Goal: Find specific page/section: Find specific page/section

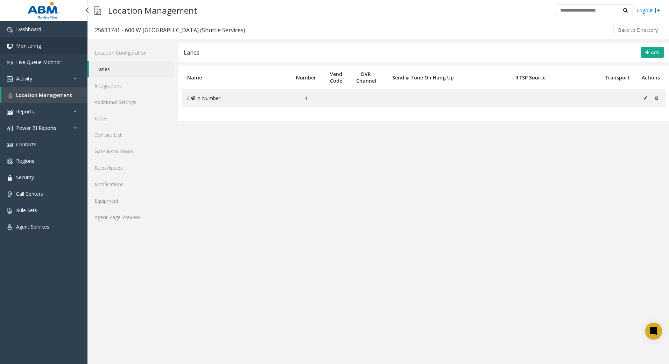
click at [31, 45] on span "Monitoring" at bounding box center [28, 45] width 25 height 7
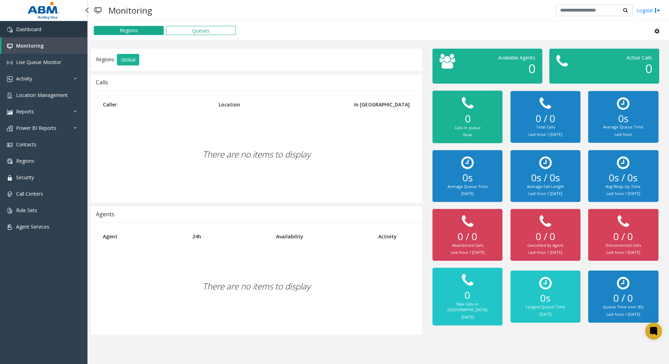
click at [31, 29] on span "Dashboard" at bounding box center [28, 29] width 25 height 7
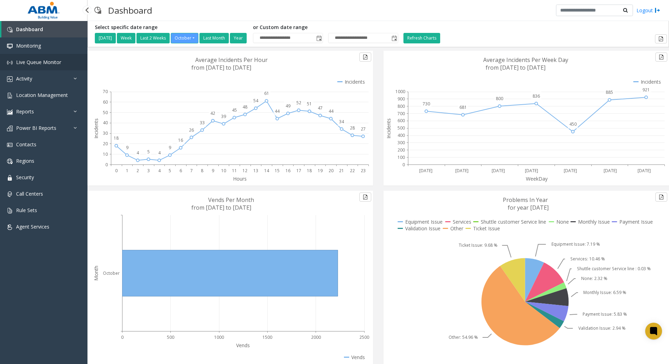
click at [54, 63] on span "Live Queue Monitor" at bounding box center [38, 62] width 45 height 7
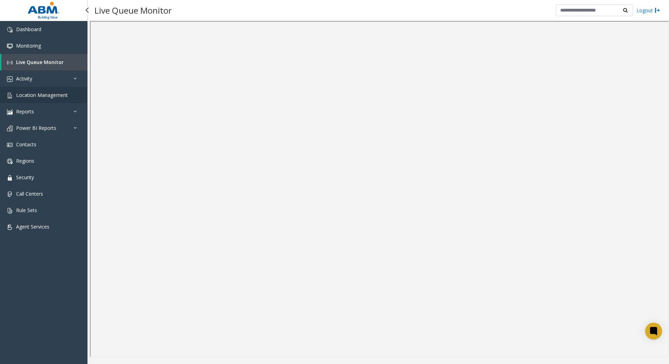
click at [54, 97] on span "Location Management" at bounding box center [42, 95] width 52 height 7
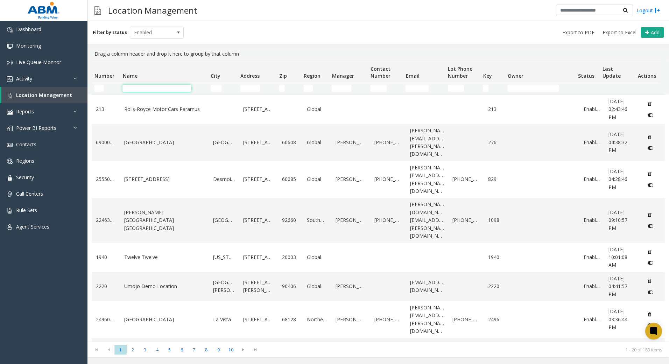
click at [152, 88] on input "Name Filter" at bounding box center [156, 88] width 69 height 7
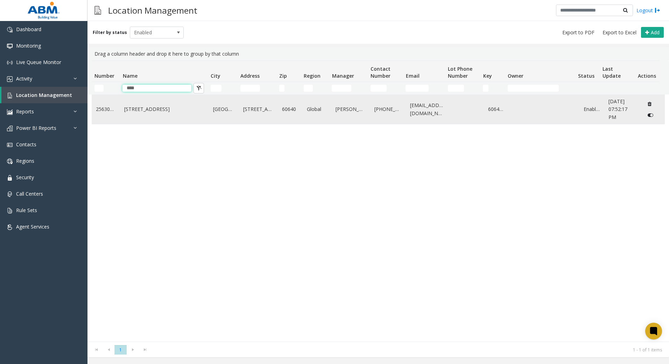
type input "****"
click at [163, 113] on link "[STREET_ADDRESS]" at bounding box center [164, 109] width 80 height 8
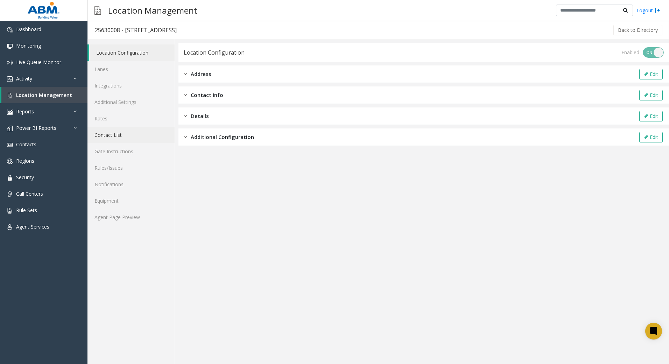
click at [136, 140] on link "Contact List" at bounding box center [130, 135] width 87 height 16
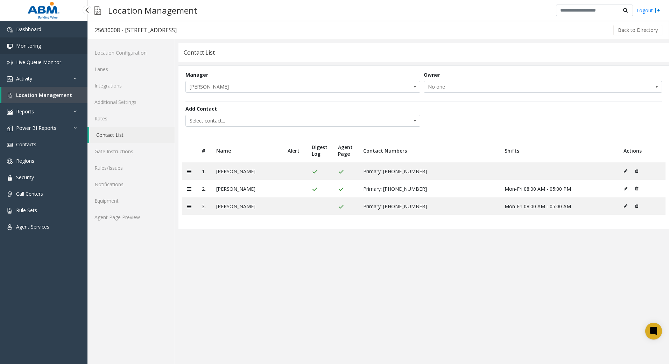
click at [51, 41] on link "Monitoring" at bounding box center [43, 45] width 87 height 16
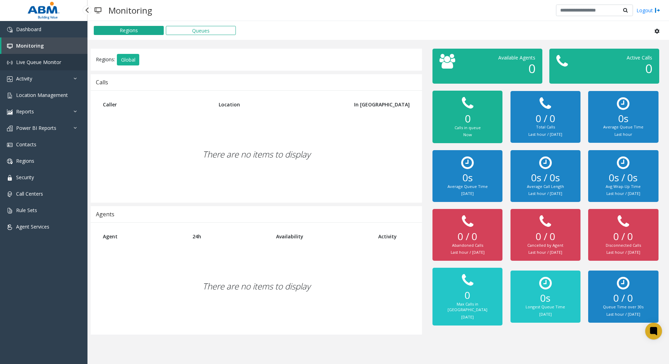
click at [50, 63] on span "Live Queue Monitor" at bounding box center [38, 62] width 45 height 7
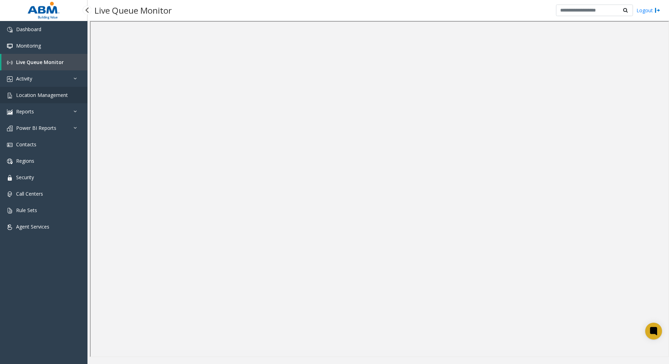
click at [48, 96] on span "Location Management" at bounding box center [42, 95] width 52 height 7
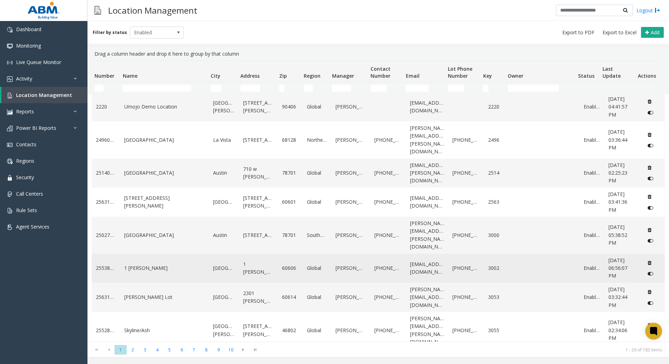
scroll to position [210, 0]
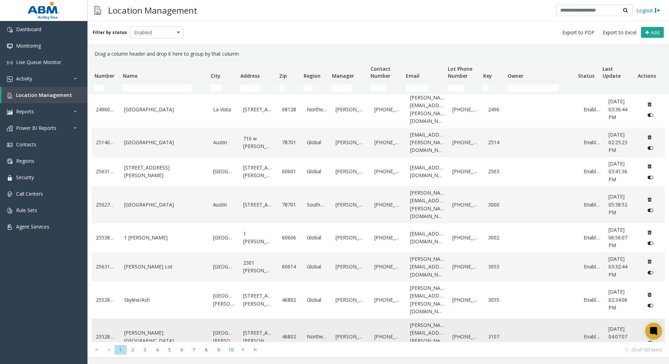
click at [162, 329] on link "[PERSON_NAME][GEOGRAPHIC_DATA]" at bounding box center [164, 337] width 80 height 16
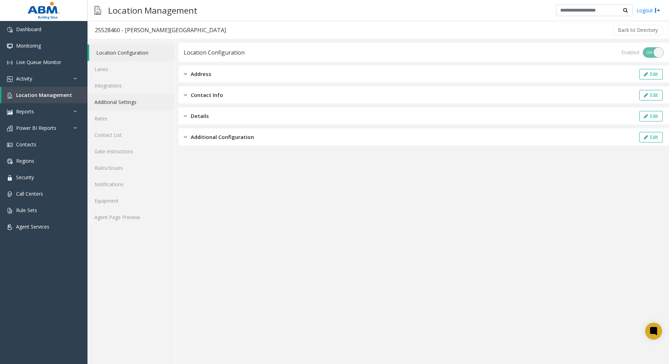
click at [127, 103] on link "Additional Settings" at bounding box center [130, 102] width 87 height 16
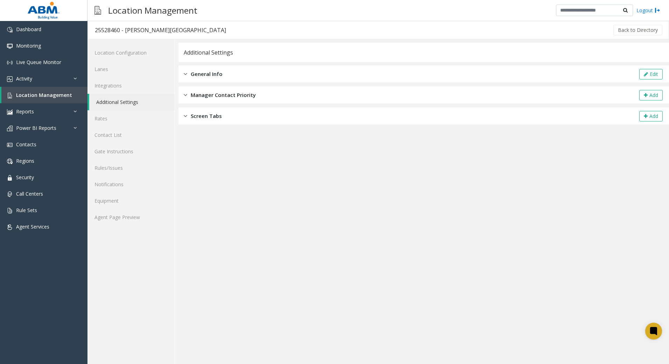
click at [195, 80] on div "General Info Edit" at bounding box center [423, 73] width 491 height 17
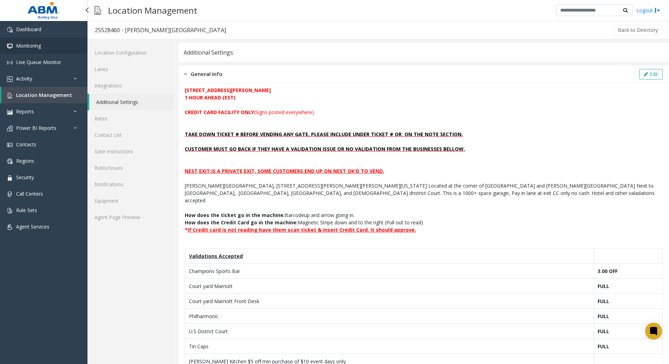
click at [37, 41] on link "Monitoring" at bounding box center [43, 45] width 87 height 16
